Goal: Entertainment & Leisure: Consume media (video, audio)

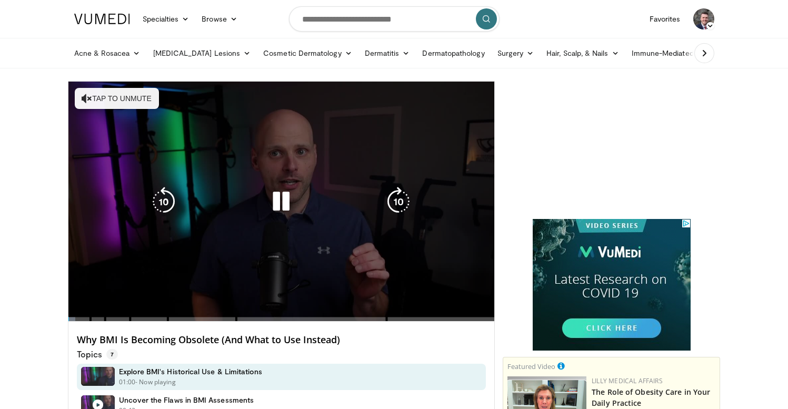
click at [282, 201] on icon "Video Player" at bounding box center [280, 201] width 29 height 29
